Goal: Task Accomplishment & Management: Manage account settings

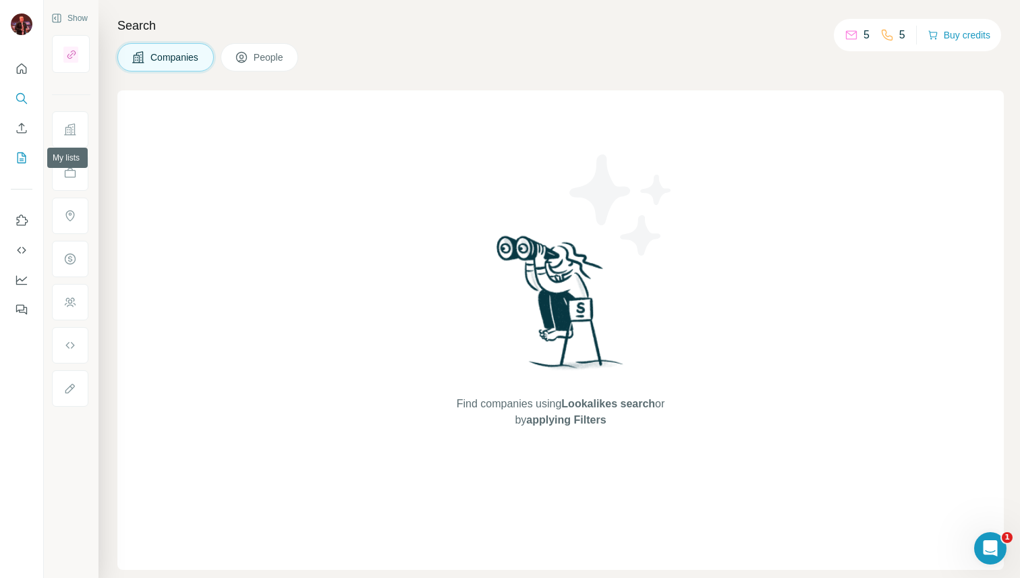
click at [24, 157] on icon "My lists" at bounding box center [21, 157] width 13 height 13
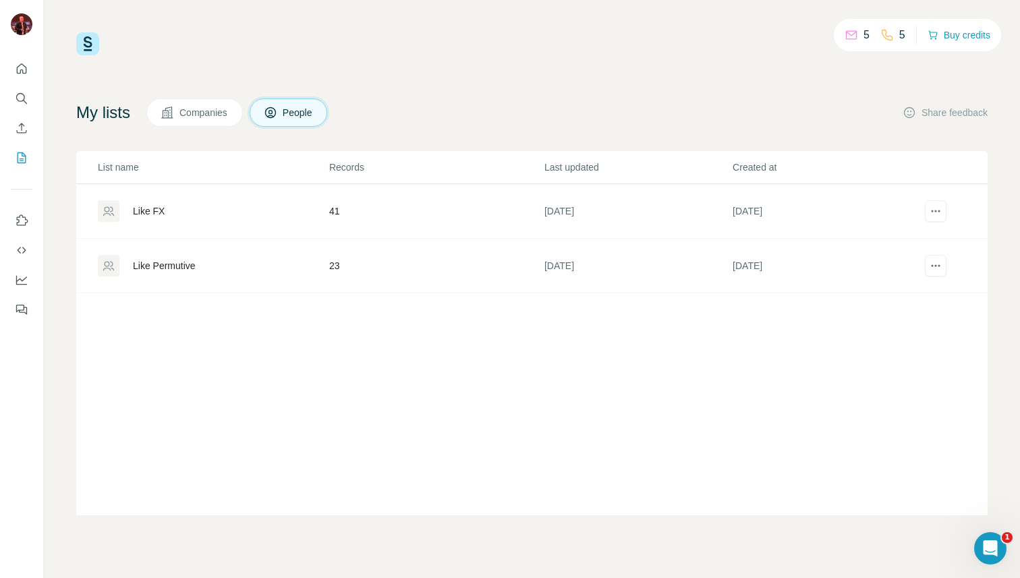
click at [186, 267] on div "Like Permutive" at bounding box center [164, 265] width 63 height 13
click at [165, 209] on div "Like FX" at bounding box center [213, 211] width 230 height 22
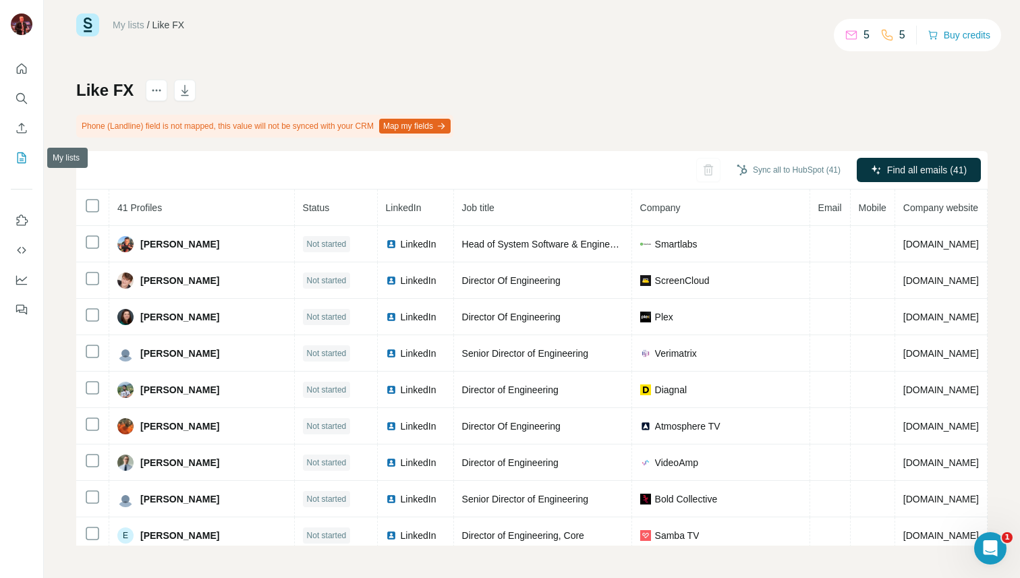
click at [22, 163] on icon "My lists" at bounding box center [22, 158] width 9 height 11
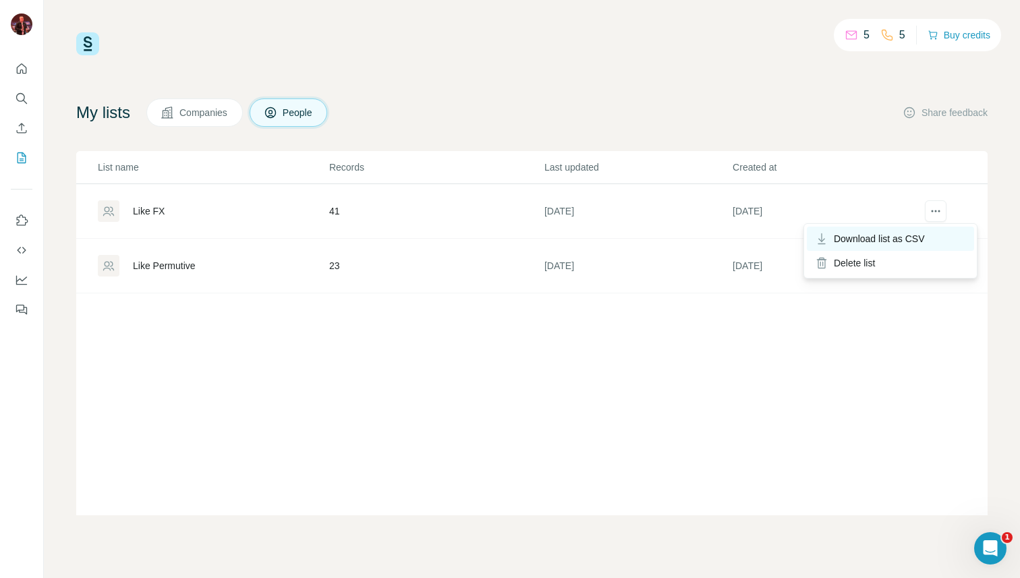
click at [919, 236] on span "Download list as CSV" at bounding box center [879, 238] width 91 height 13
click at [154, 210] on div "Like FX" at bounding box center [149, 210] width 32 height 13
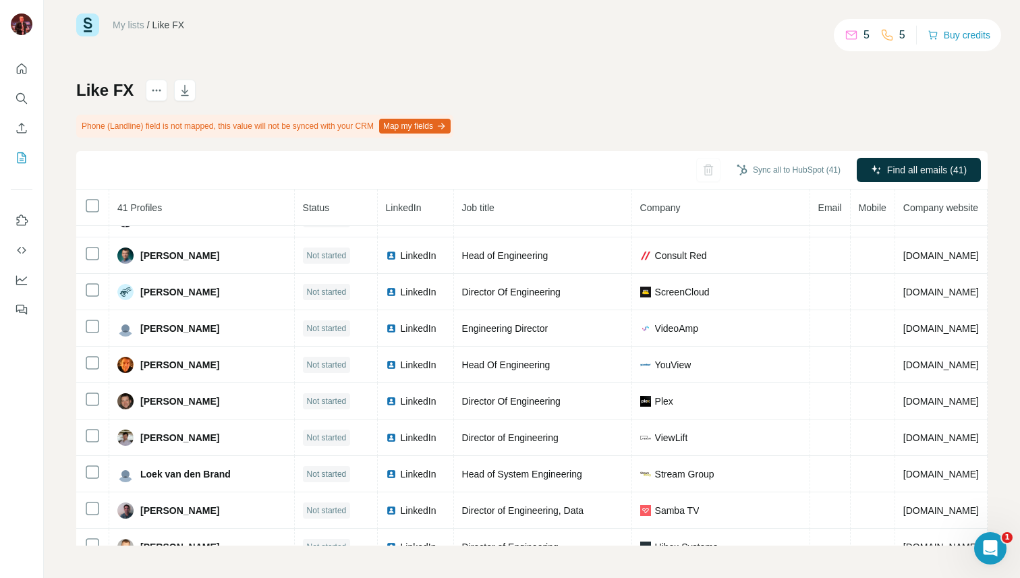
scroll to position [503, 0]
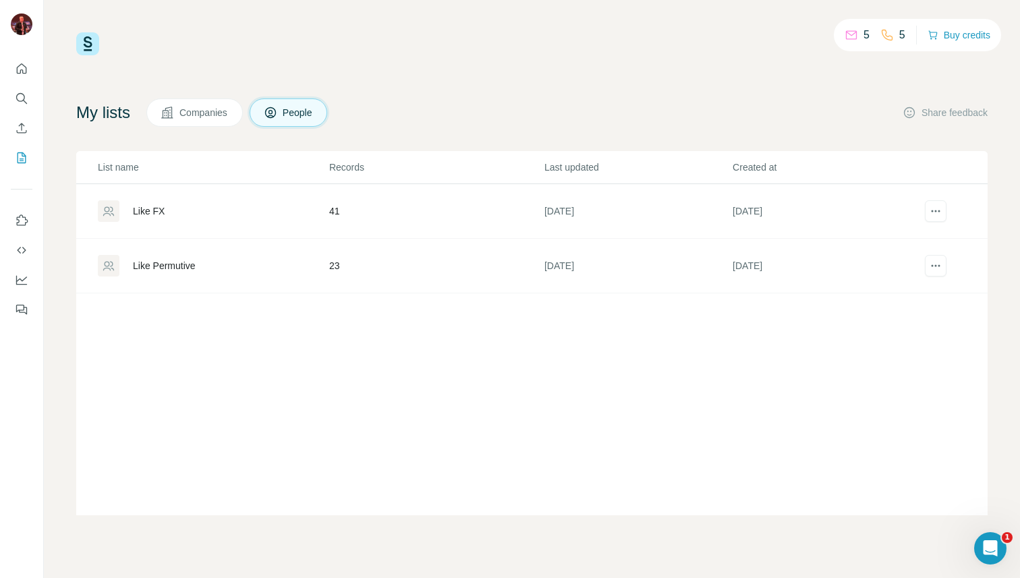
click at [186, 270] on div "Like Permutive" at bounding box center [164, 265] width 63 height 13
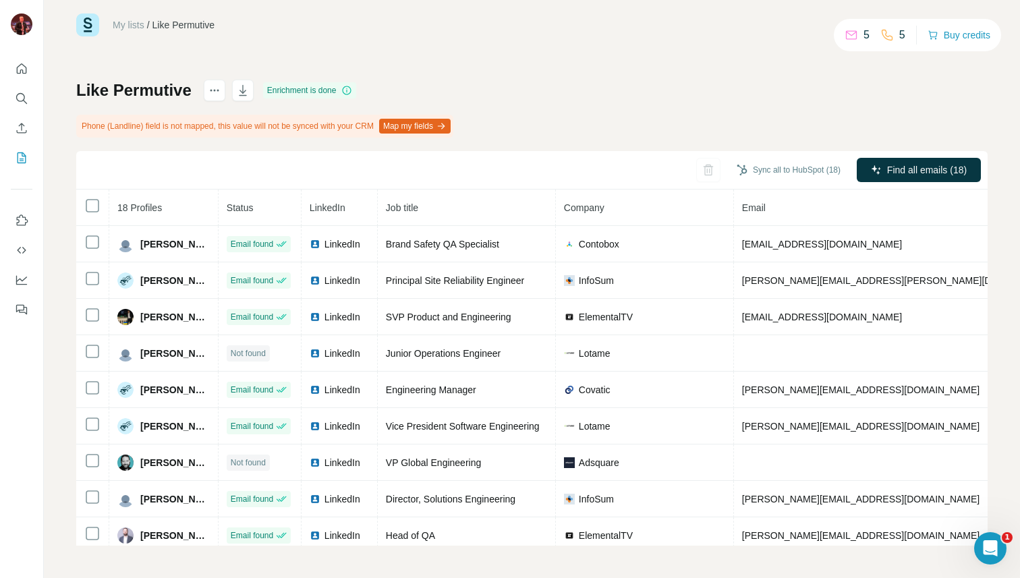
click at [25, 67] on icon "Quick start" at bounding box center [22, 68] width 10 height 10
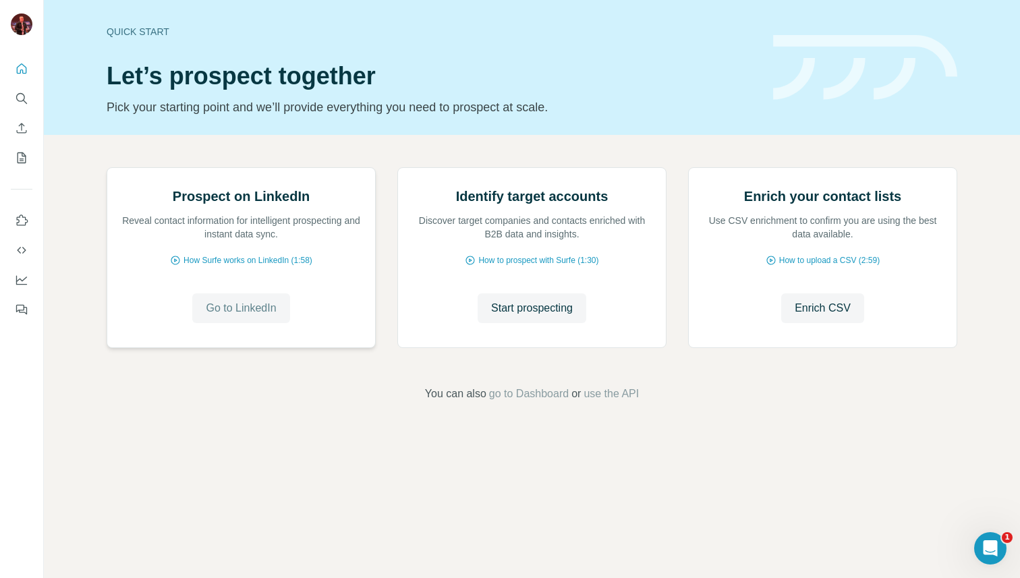
click at [265, 317] on span "Go to LinkedIn" at bounding box center [241, 308] width 70 height 16
